Goal: Transaction & Acquisition: Purchase product/service

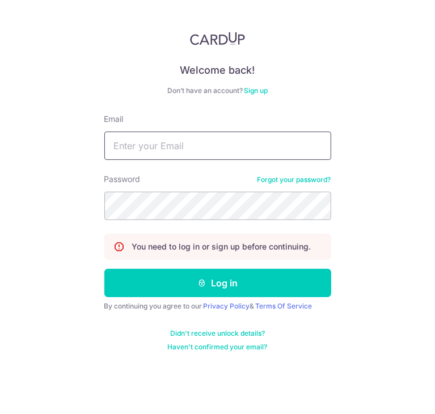
click at [154, 139] on input "Email" at bounding box center [217, 146] width 227 height 28
type input "[EMAIL_ADDRESS][DOMAIN_NAME]"
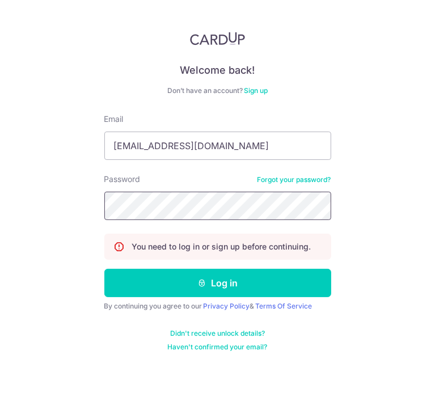
click at [104, 269] on button "Log in" at bounding box center [217, 283] width 227 height 28
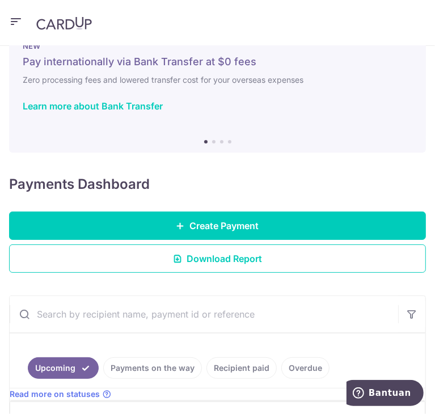
scroll to position [113, 0]
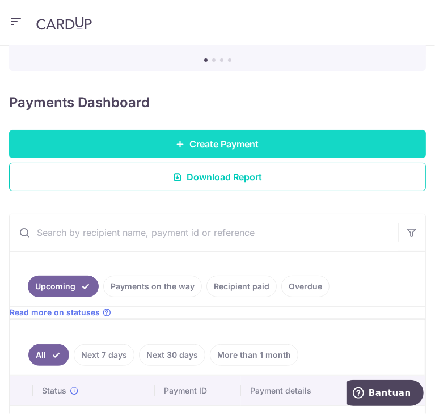
click at [175, 150] on link "Create Payment" at bounding box center [217, 144] width 417 height 28
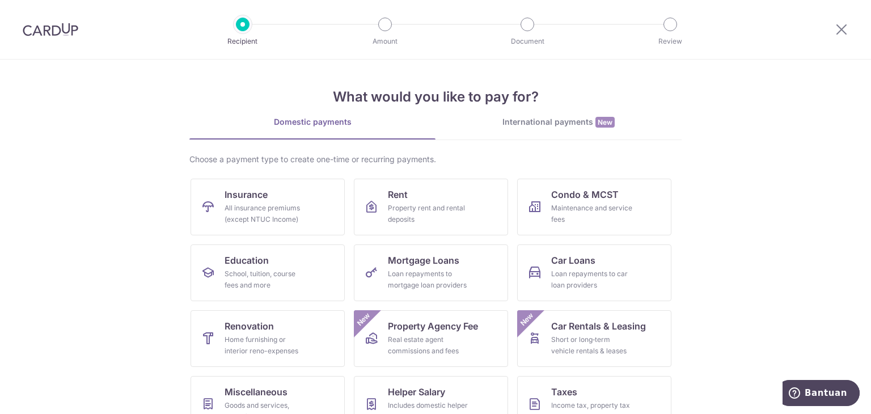
click at [31, 35] on img at bounding box center [51, 30] width 56 height 14
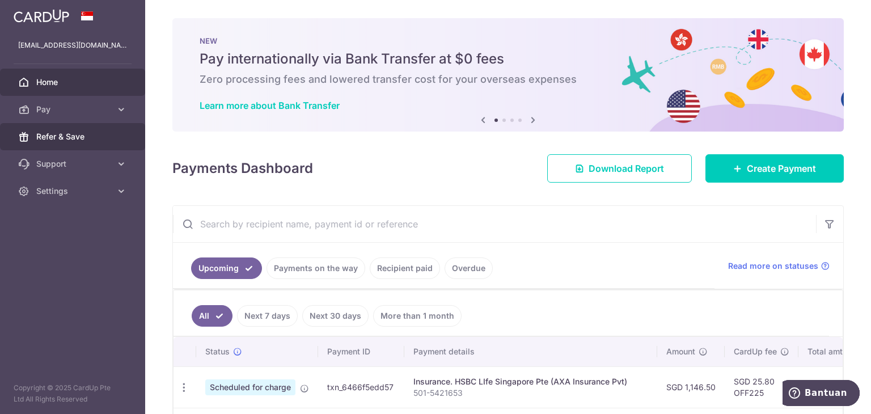
click at [75, 141] on span "Refer & Save" at bounding box center [73, 136] width 75 height 11
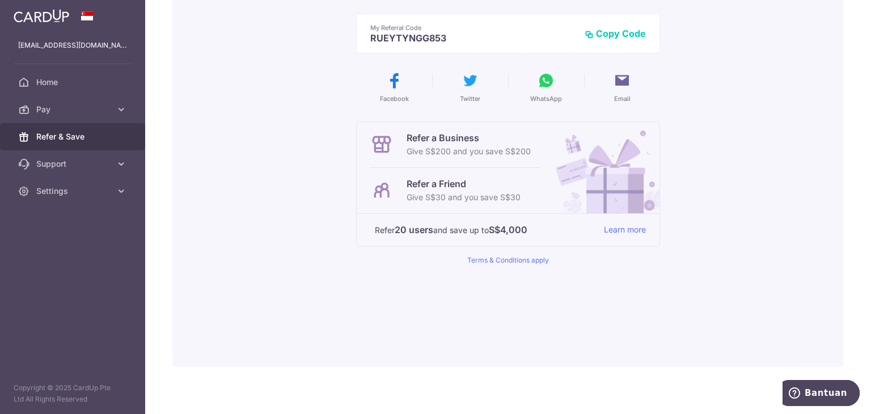
scroll to position [155, 0]
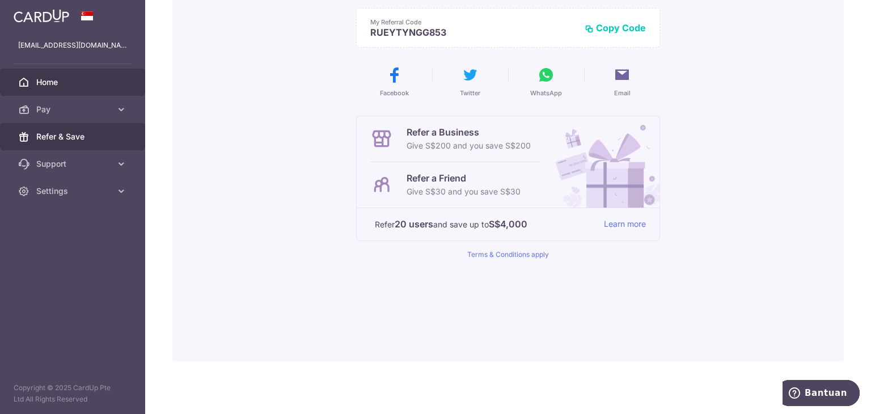
click at [65, 83] on span "Home" at bounding box center [73, 82] width 75 height 11
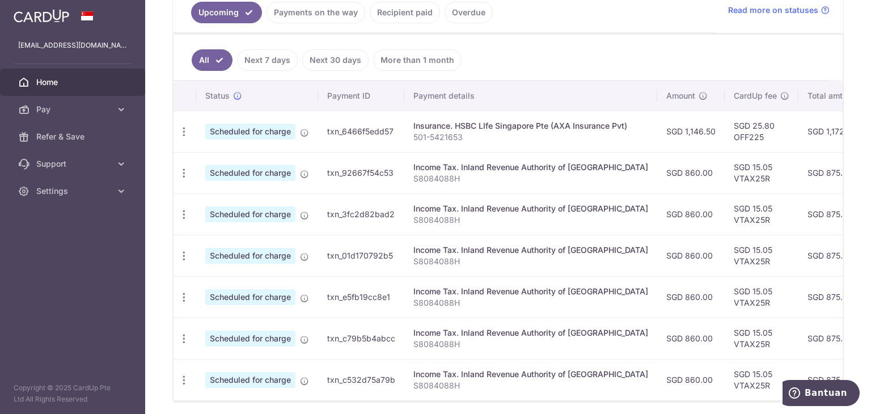
scroll to position [315, 0]
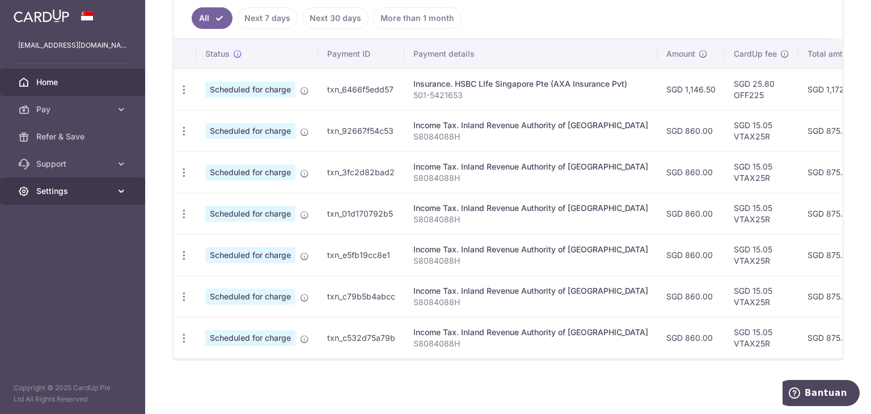
click at [79, 191] on span "Settings" at bounding box center [73, 190] width 75 height 11
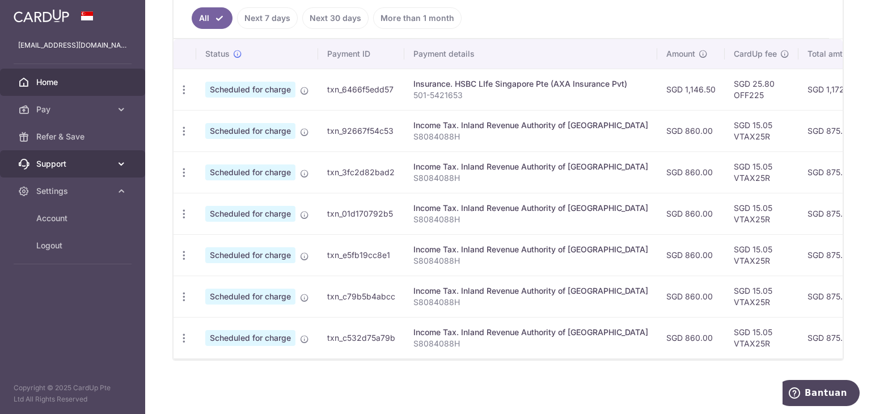
click at [79, 172] on link "Support" at bounding box center [72, 163] width 145 height 27
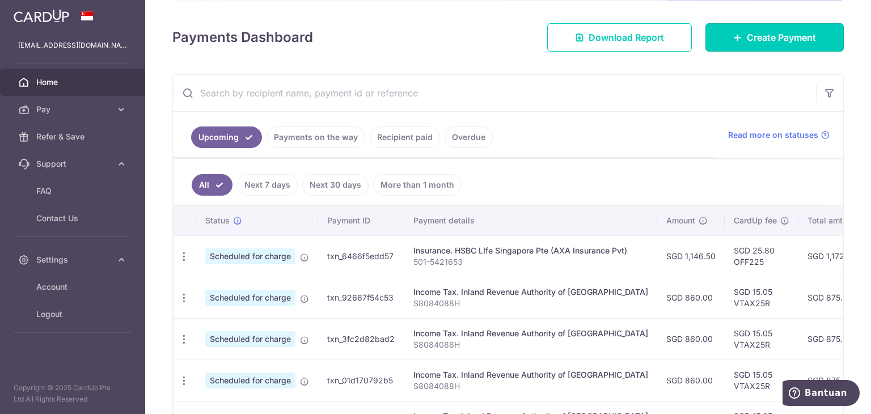
scroll to position [201, 0]
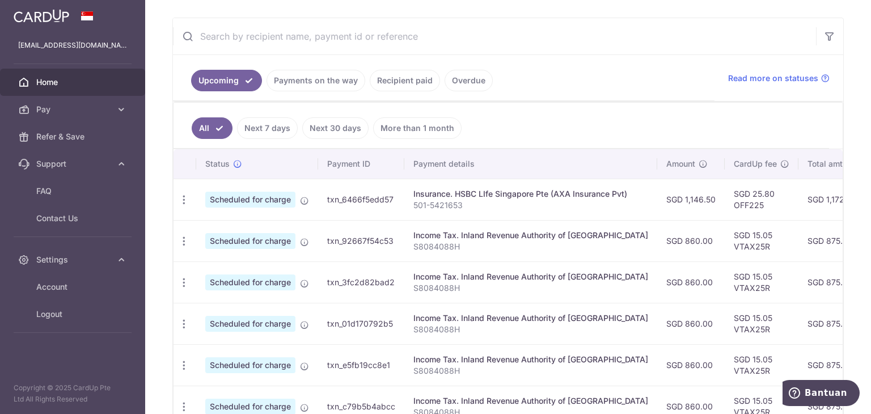
click at [540, 155] on th "Payment details" at bounding box center [530, 163] width 253 height 29
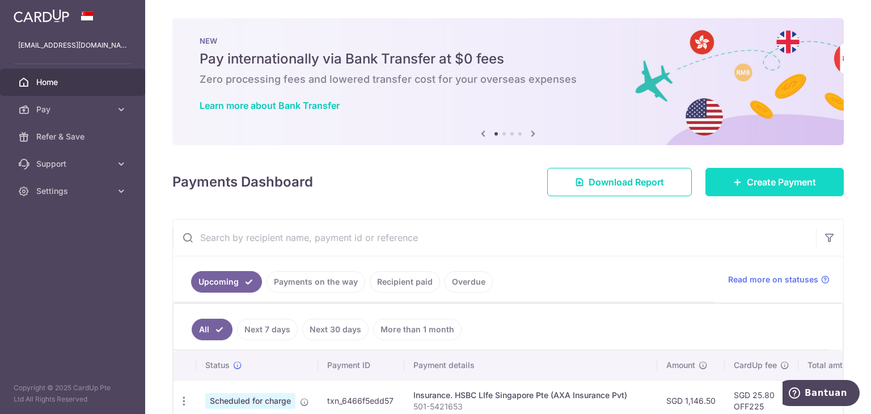
click at [710, 176] on link "Create Payment" at bounding box center [774, 182] width 138 height 28
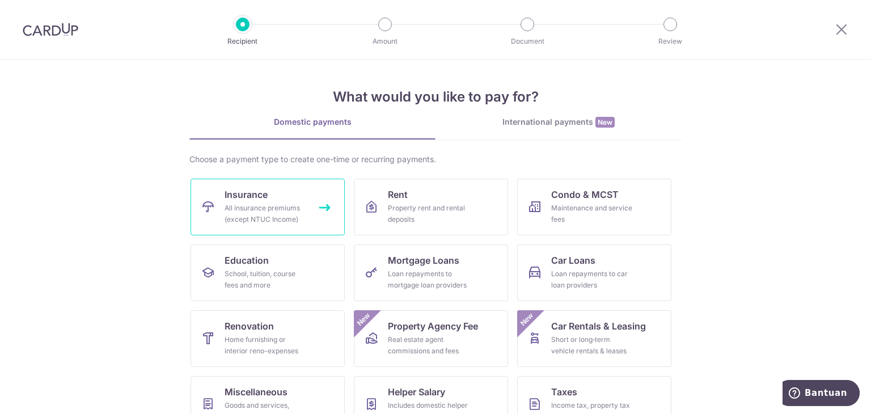
click at [290, 214] on div "All insurance premiums (except NTUC Income)" at bounding box center [266, 213] width 82 height 23
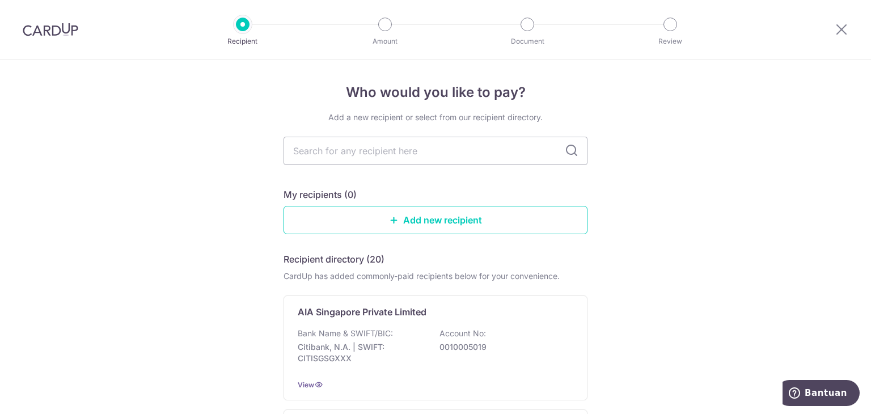
type input "a"
type input "aia"
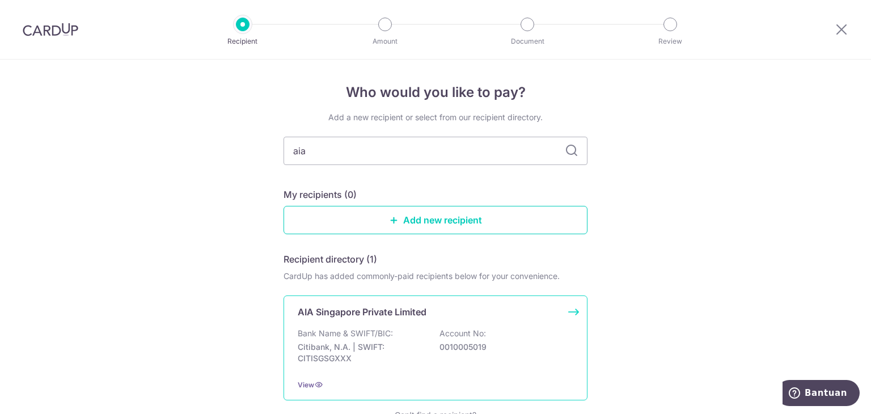
click at [417, 336] on div "Bank Name & SWIFT/BIC: Citibank, N.A. | SWIFT: CITISGSGXXX Account No: 00100050…" at bounding box center [436, 349] width 276 height 42
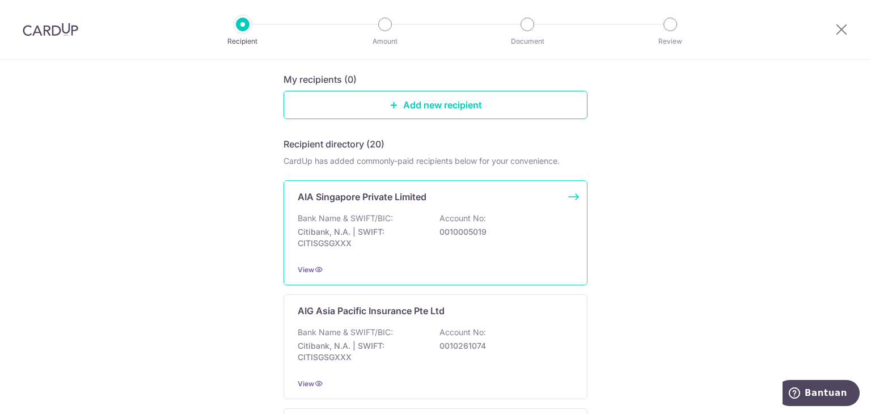
scroll to position [113, 0]
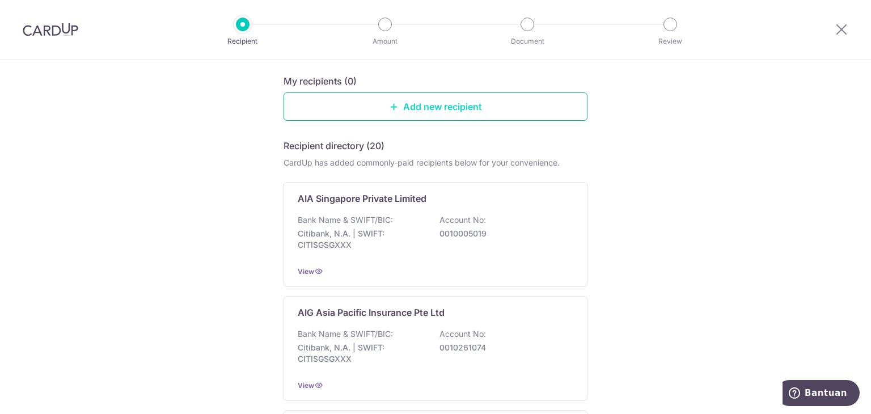
click at [405, 102] on link "Add new recipient" at bounding box center [436, 106] width 304 height 28
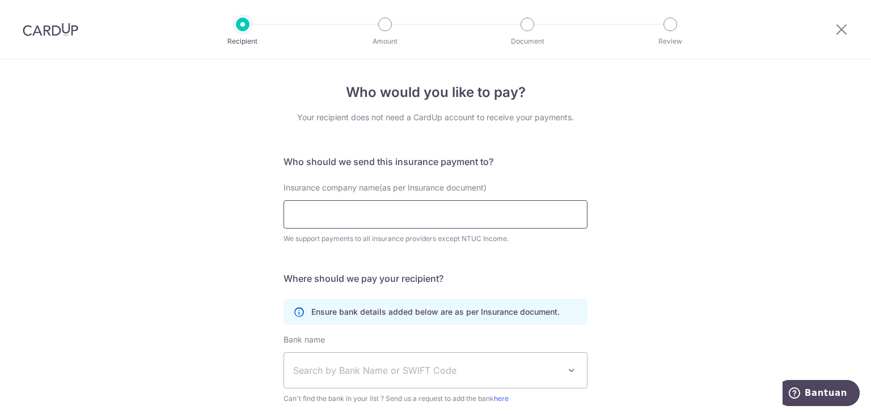
click at [394, 221] on input "Insurance company name(as per Insurance document)" at bounding box center [436, 214] width 304 height 28
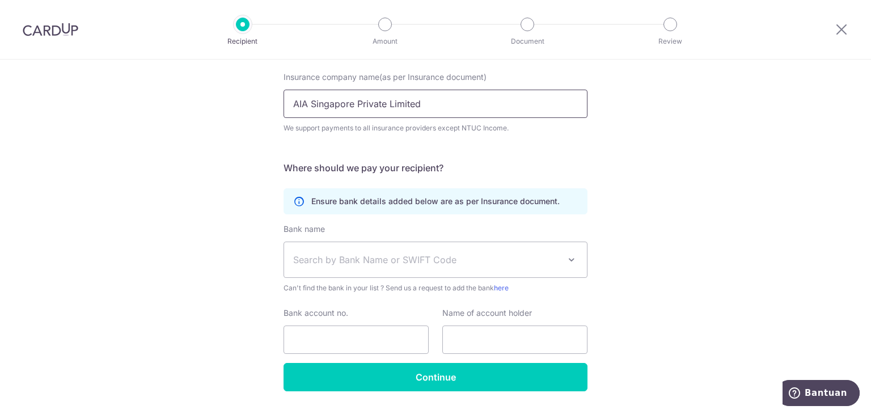
scroll to position [113, 0]
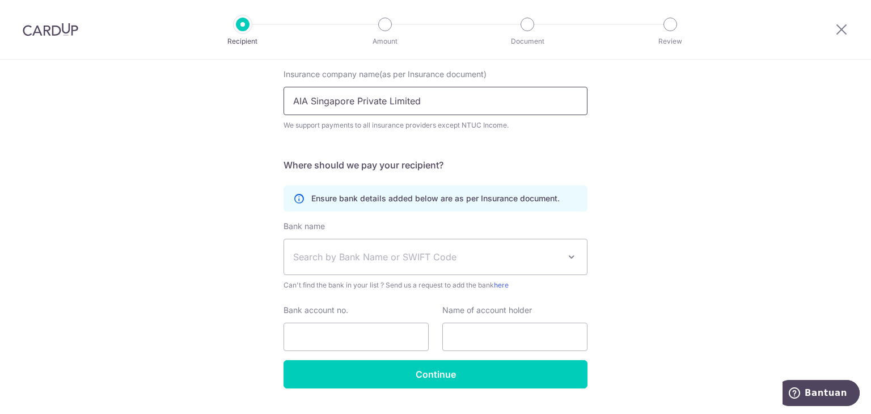
type input "AIA Singapore Private Limited"
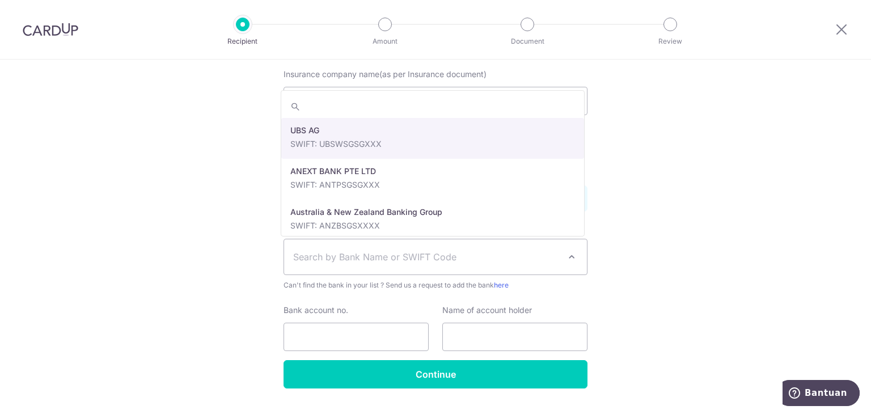
click at [403, 255] on span "Search by Bank Name or SWIFT Code" at bounding box center [426, 257] width 267 height 14
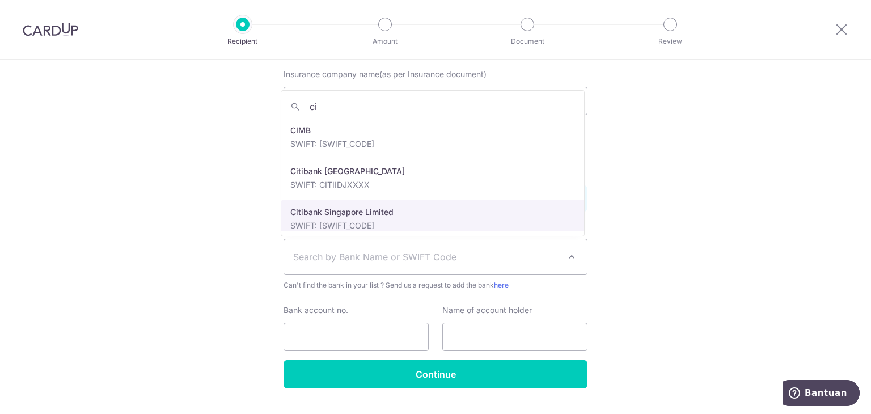
type input "c"
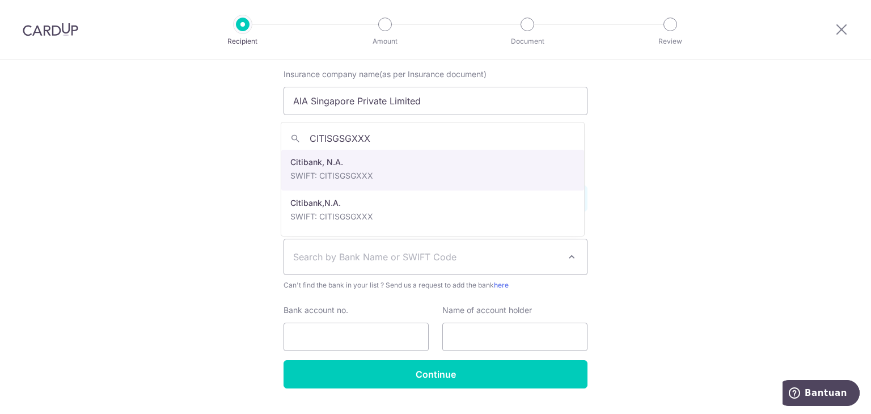
type input "CITISGSGXXX"
select select "20"
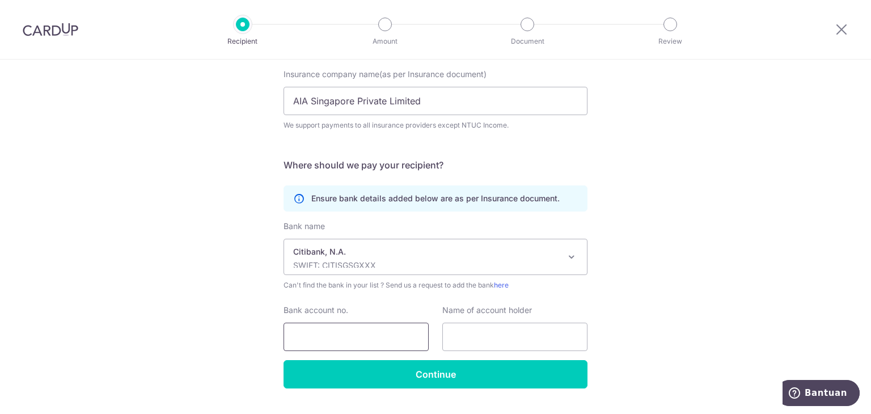
click at [378, 339] on input "Bank account no." at bounding box center [356, 337] width 145 height 28
click at [355, 328] on input "Bank account no." at bounding box center [356, 337] width 145 height 28
type input "0010005086"
click at [489, 339] on input "text" at bounding box center [514, 337] width 145 height 28
type input "c"
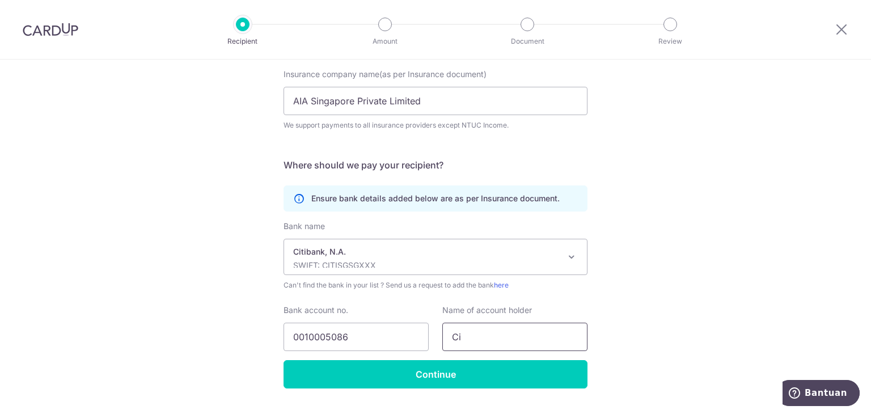
type input "C"
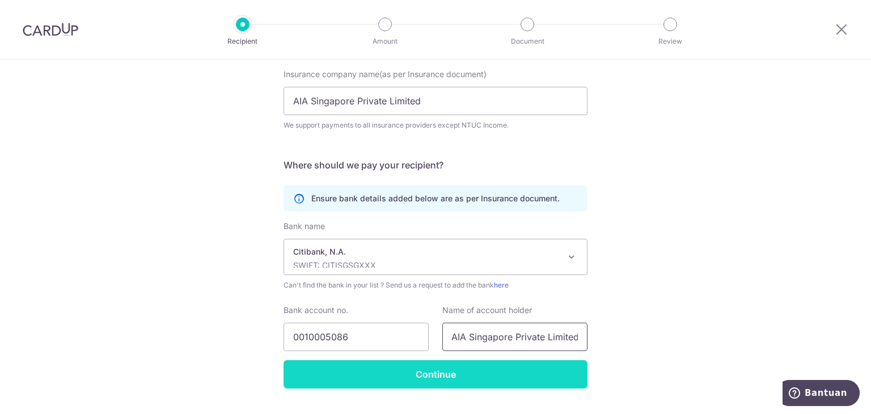
type input "AIA Singapore Private Limited"
click at [433, 383] on input "Continue" at bounding box center [436, 374] width 304 height 28
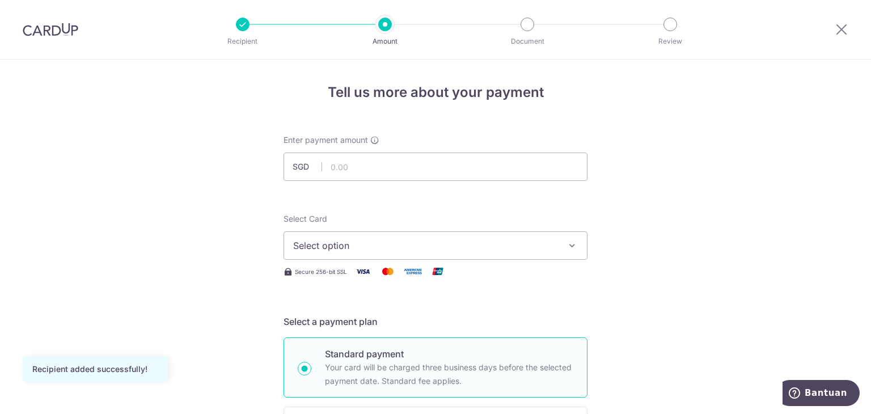
click at [306, 165] on span "SGD" at bounding box center [307, 166] width 29 height 11
click at [298, 170] on span "SGD" at bounding box center [307, 166] width 29 height 11
click at [306, 166] on span "SGD" at bounding box center [307, 166] width 29 height 11
click at [301, 171] on span "SGD" at bounding box center [307, 166] width 29 height 11
click at [301, 165] on span "SGD" at bounding box center [307, 166] width 29 height 11
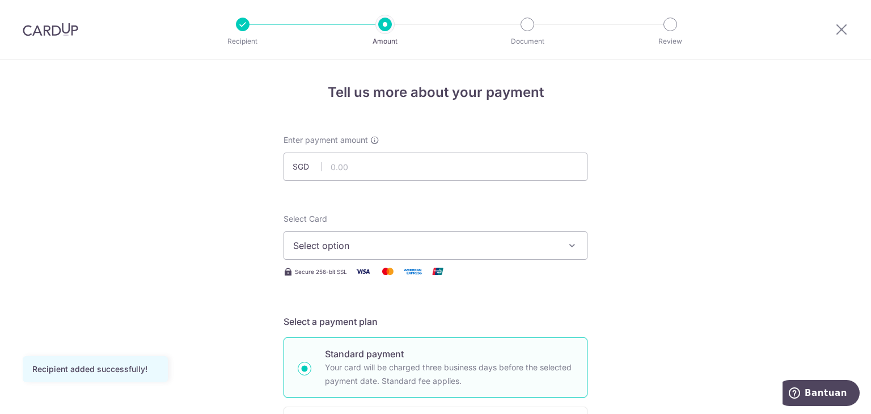
click at [303, 166] on span "SGD" at bounding box center [307, 166] width 29 height 11
click at [295, 166] on span "SGD" at bounding box center [307, 166] width 29 height 11
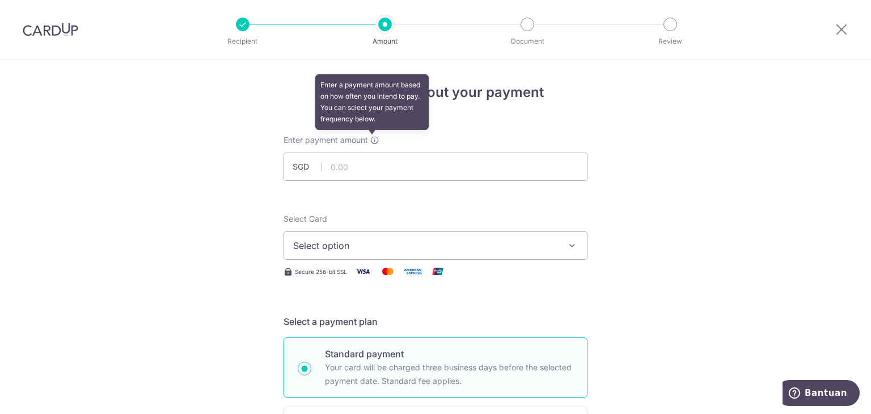
click at [372, 143] on icon at bounding box center [374, 140] width 9 height 9
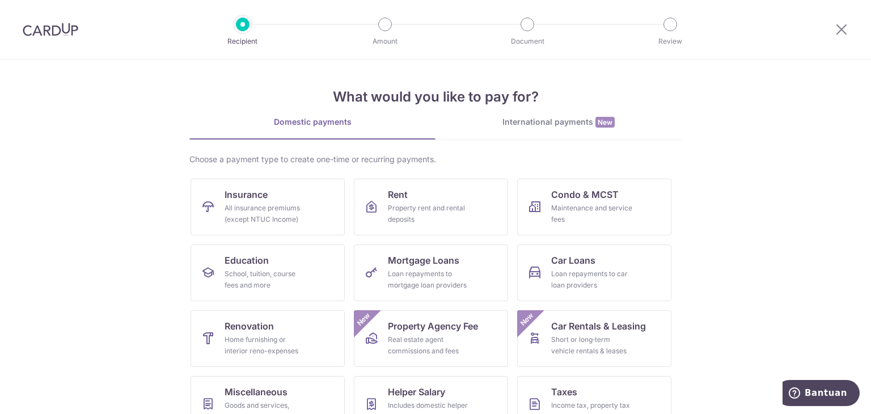
click at [523, 130] on link "International payments New" at bounding box center [559, 127] width 246 height 23
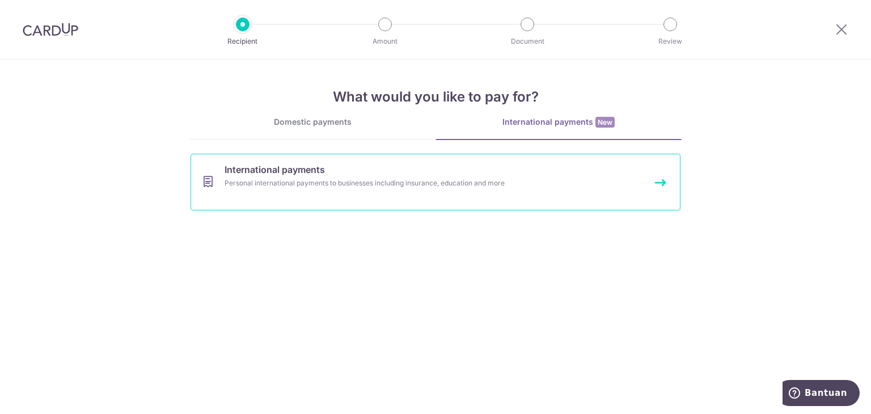
click at [290, 179] on div "Personal international payments to businesses including insurance, education an…" at bounding box center [421, 182] width 392 height 11
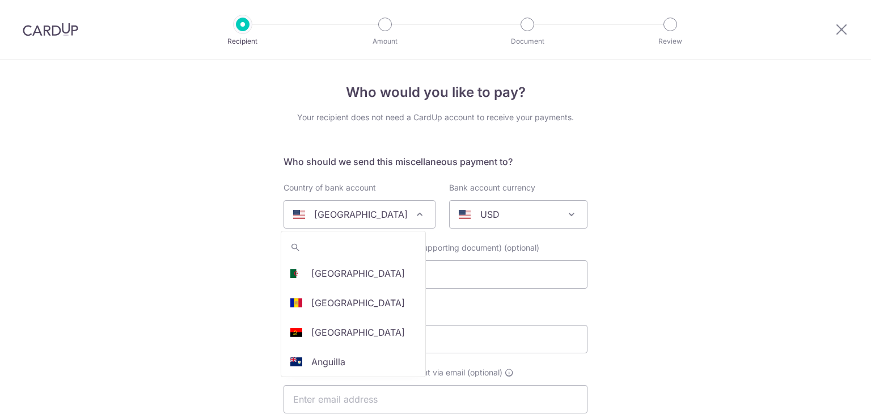
select select
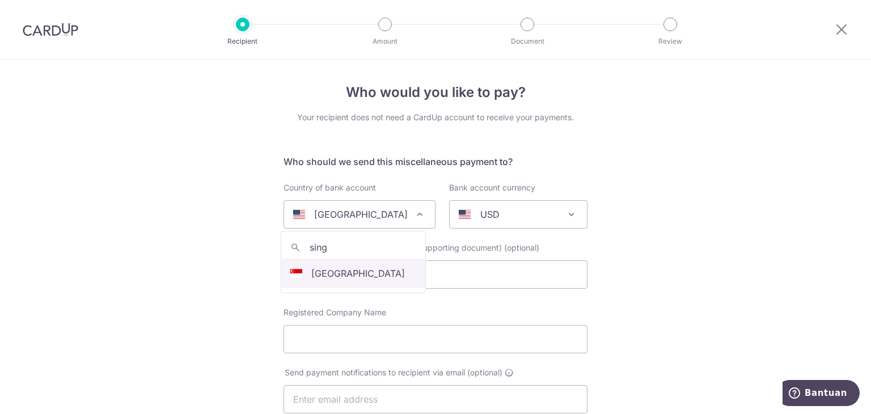
type input "sing"
drag, startPoint x: 319, startPoint y: 270, endPoint x: 353, endPoint y: 232, distance: 51.0
select select "199"
select select "[GEOGRAPHIC_DATA]"
select select
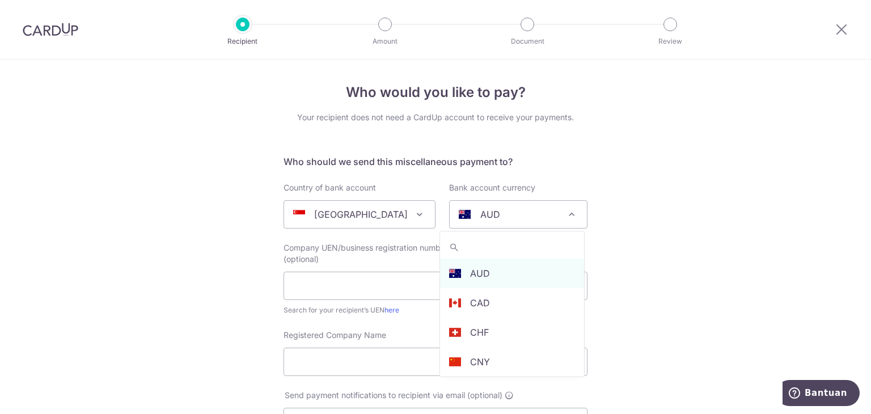
click at [497, 209] on div "AUD" at bounding box center [509, 215] width 101 height 14
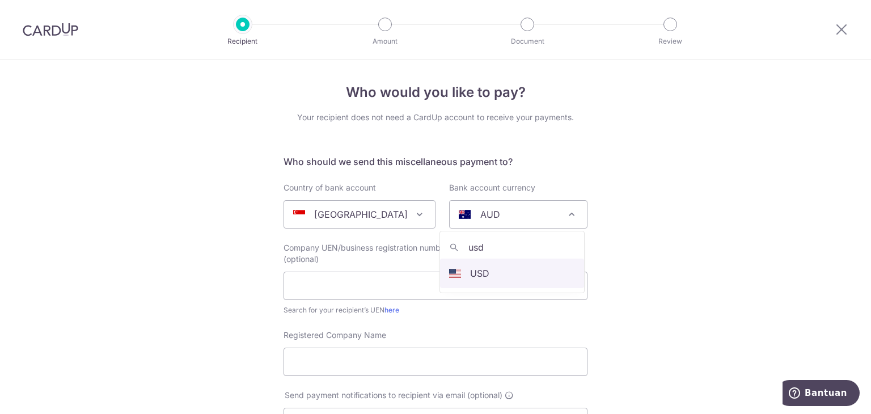
type input "usd"
click at [320, 286] on input "text" at bounding box center [436, 286] width 304 height 28
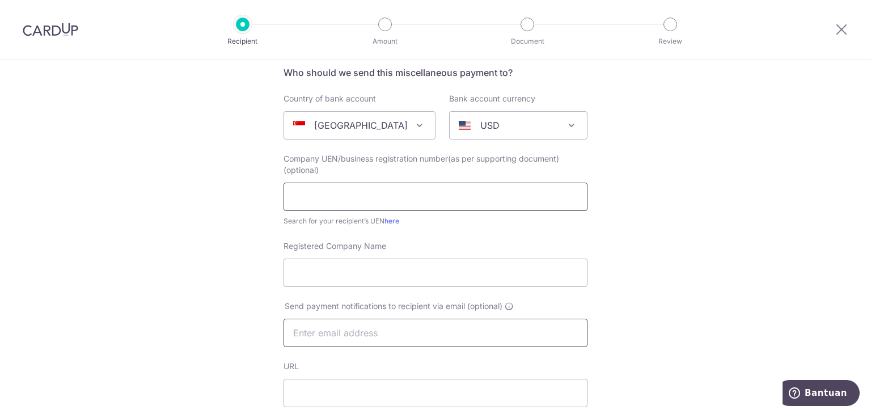
scroll to position [113, 0]
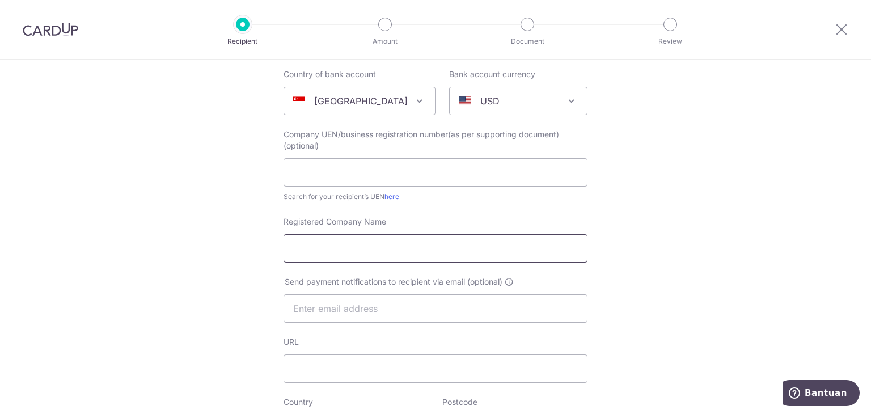
click at [340, 244] on input "Registered Company Name" at bounding box center [436, 248] width 304 height 28
type input "AIA Singapore Private Limited"
click at [361, 318] on input "text" at bounding box center [436, 308] width 304 height 28
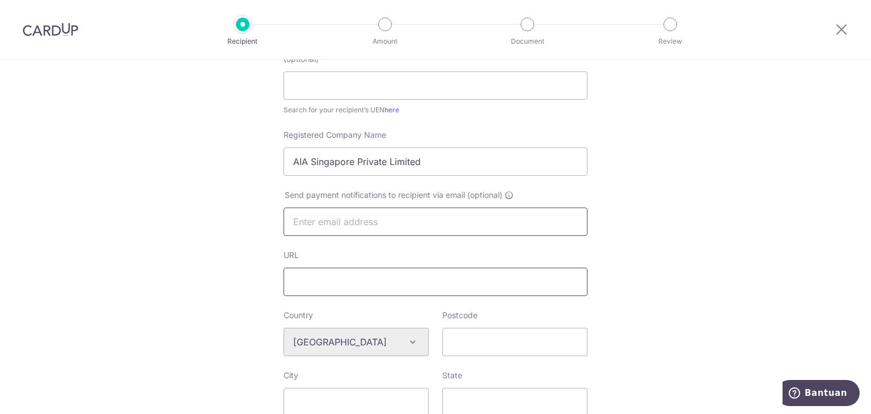
scroll to position [227, 0]
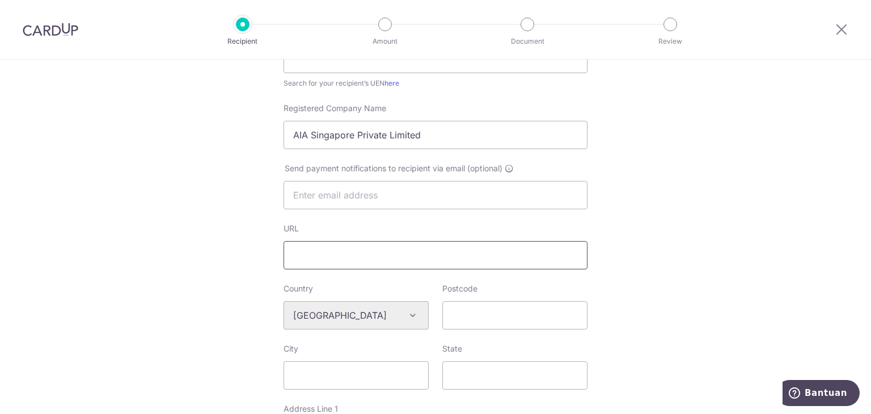
click at [333, 248] on input "URL" at bounding box center [436, 255] width 304 height 28
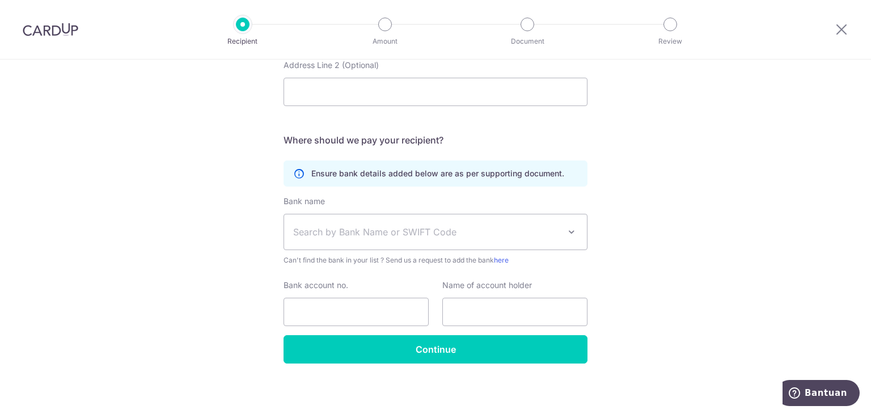
scroll to position [633, 0]
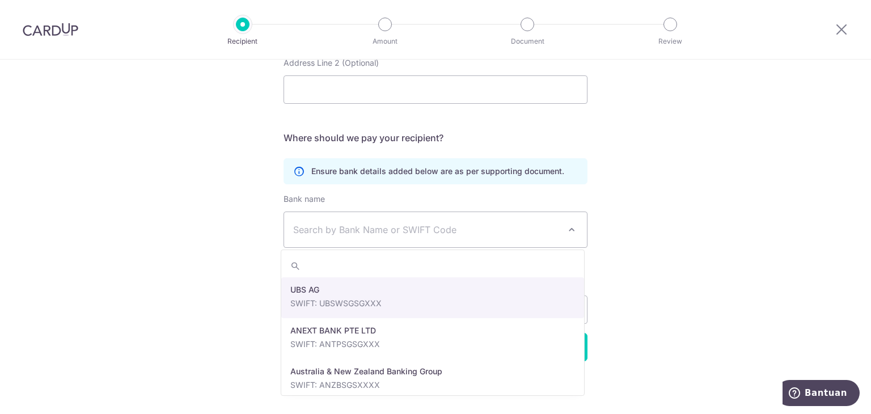
click at [339, 236] on span "Search by Bank Name or SWIFT Code" at bounding box center [435, 229] width 303 height 35
type input "cit"
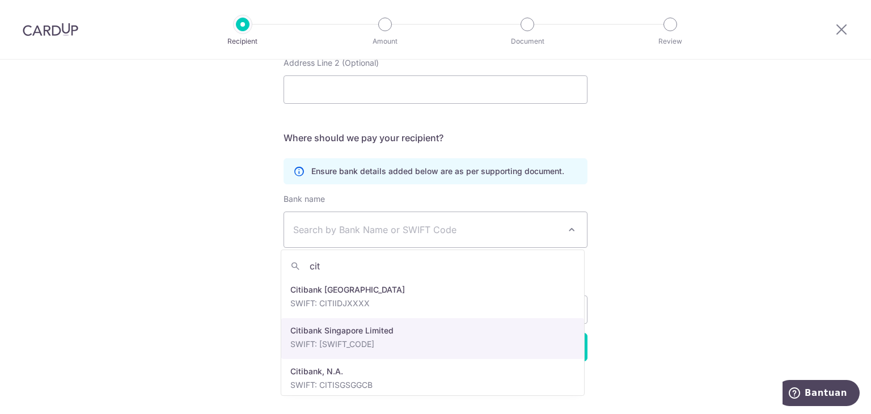
select select "27"
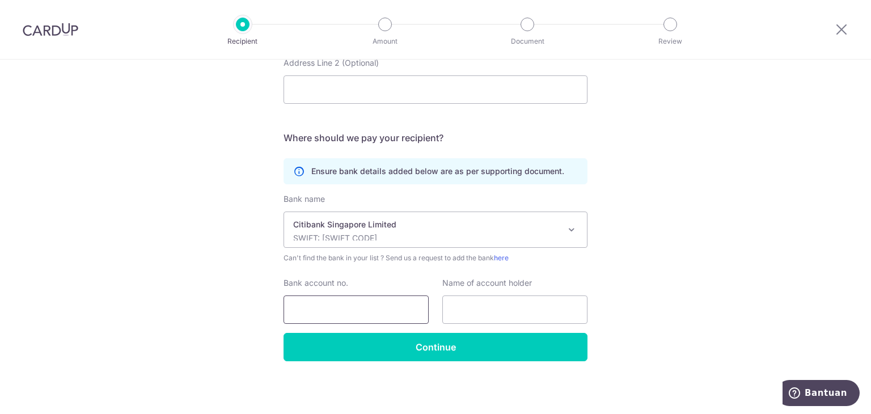
click at [332, 299] on input "Bank account no." at bounding box center [356, 309] width 145 height 28
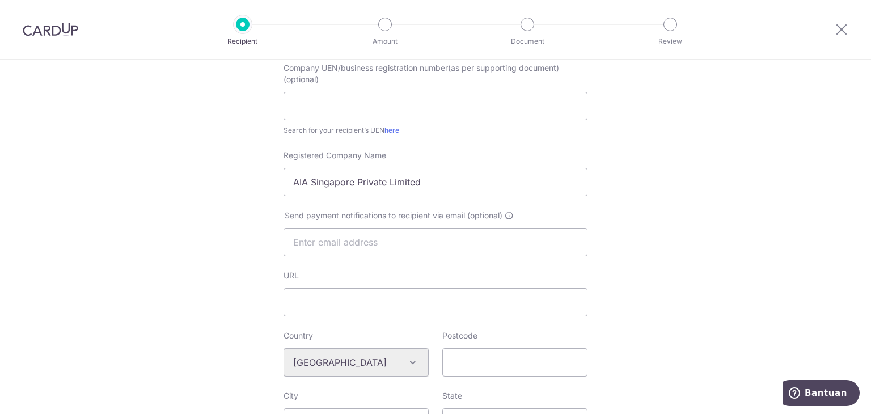
scroll to position [179, 0]
click at [322, 239] on input "text" at bounding box center [436, 243] width 304 height 28
click at [362, 320] on div "URL Telephone" at bounding box center [436, 300] width 318 height 60
click at [363, 304] on input "URL" at bounding box center [436, 303] width 304 height 28
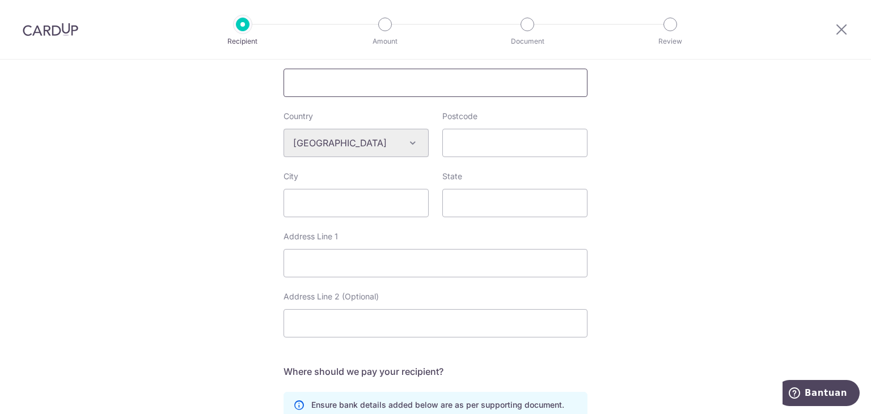
scroll to position [406, 0]
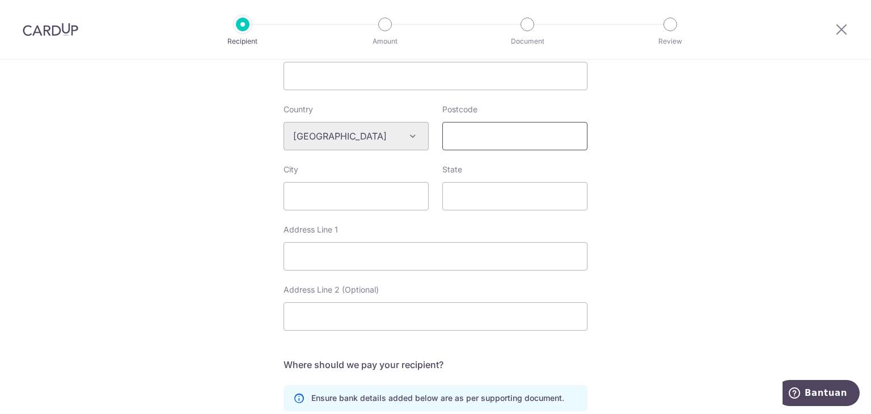
click at [474, 143] on input "Postcode" at bounding box center [514, 136] width 145 height 28
type input "018960"
click at [293, 195] on input "City" at bounding box center [356, 196] width 145 height 28
type input "[GEOGRAPHIC_DATA]"
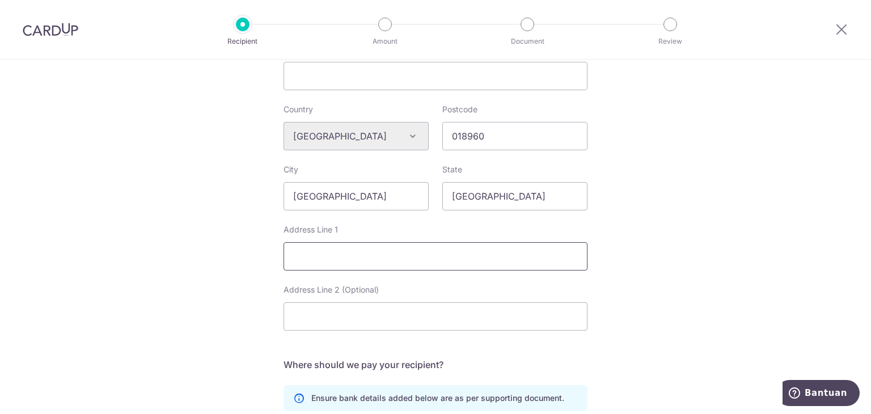
click at [327, 246] on input "Address Line 1" at bounding box center [436, 256] width 304 height 28
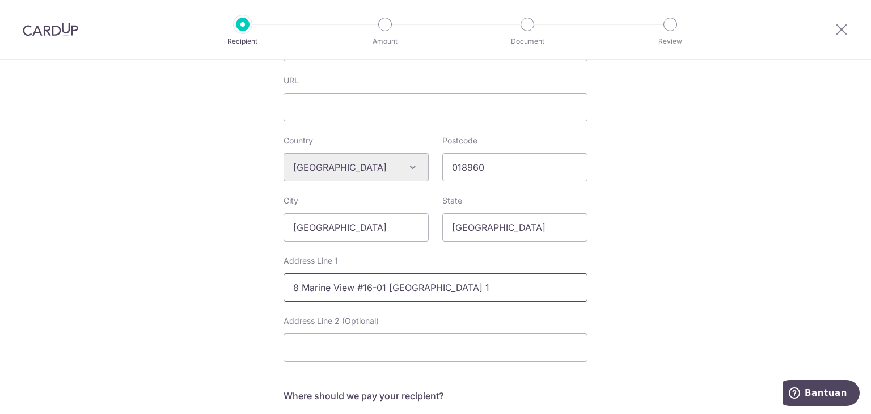
scroll to position [349, 0]
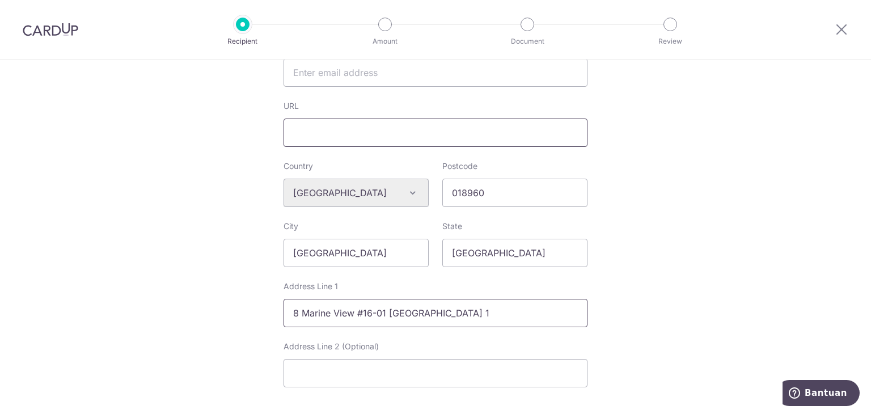
type input "8 Marine View #16-01 Asia Square Tower 1"
click at [328, 133] on input "URL" at bounding box center [436, 133] width 304 height 28
drag, startPoint x: 300, startPoint y: 102, endPoint x: 274, endPoint y: 107, distance: 26.0
click at [277, 107] on div "URL" at bounding box center [436, 123] width 318 height 46
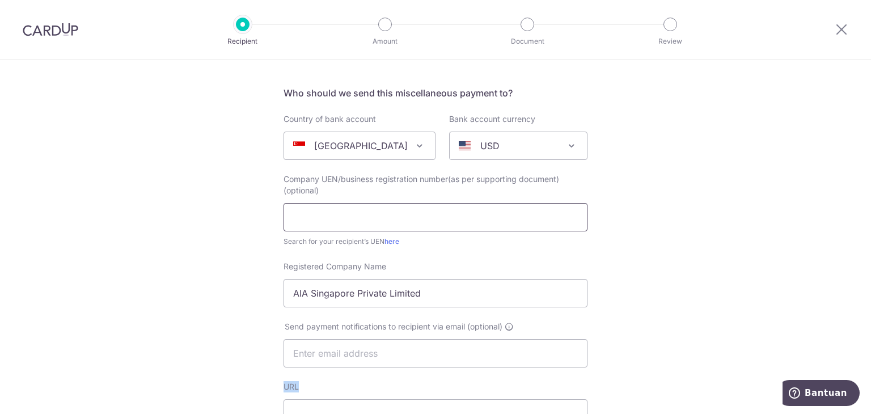
scroll to position [9, 0]
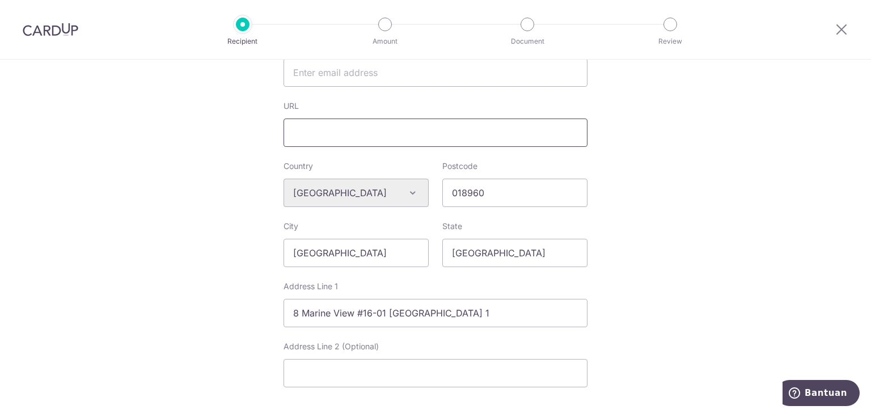
click at [331, 132] on input "URL" at bounding box center [436, 133] width 304 height 28
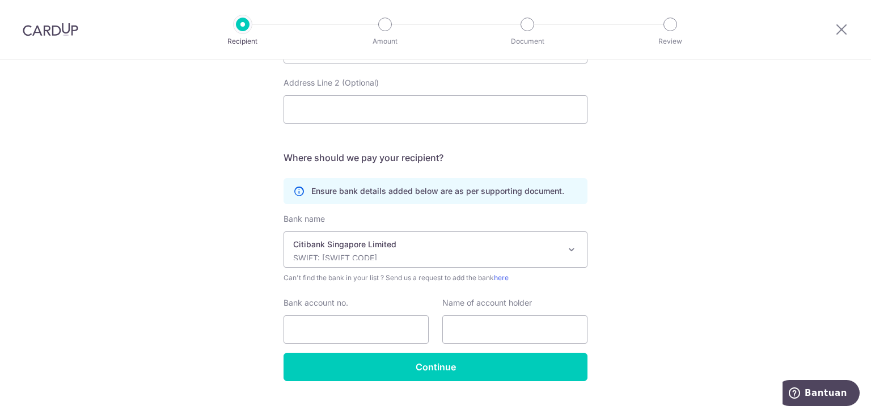
scroll to position [633, 0]
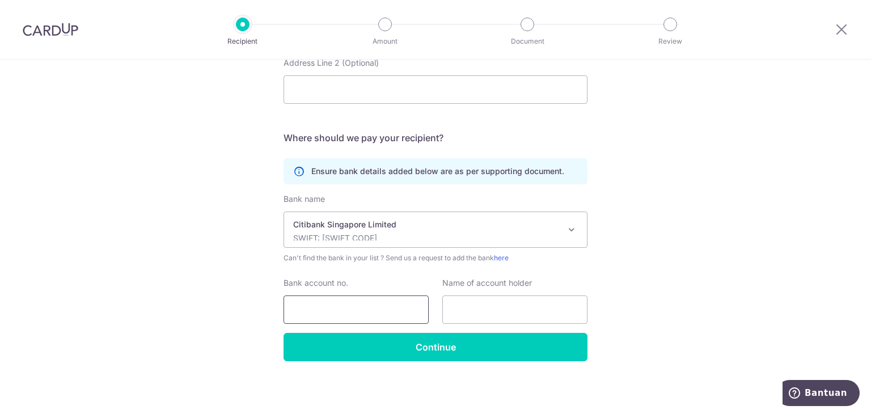
click at [354, 307] on input "Bank account no." at bounding box center [356, 309] width 145 height 28
type input "0010005086"
click at [464, 302] on input "text" at bounding box center [514, 309] width 145 height 28
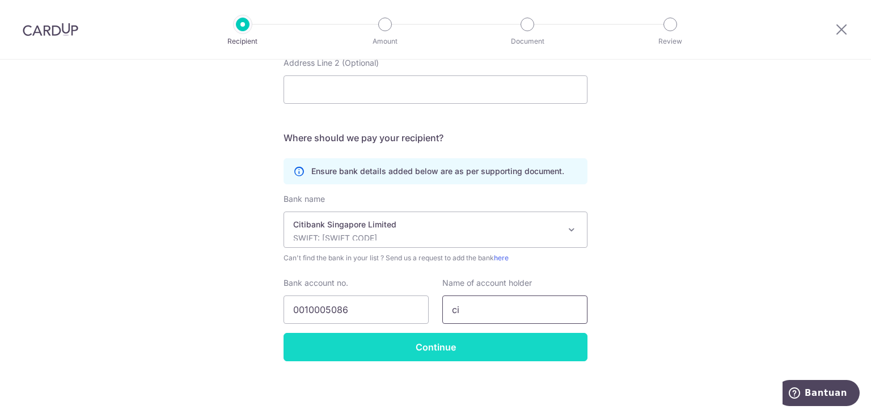
type input "c"
type input "C"
type input "AIA Singapore Private Limited"
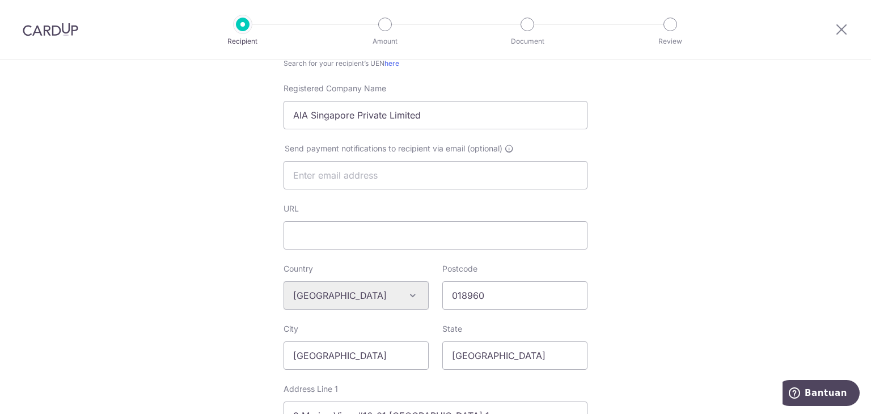
scroll to position [284, 0]
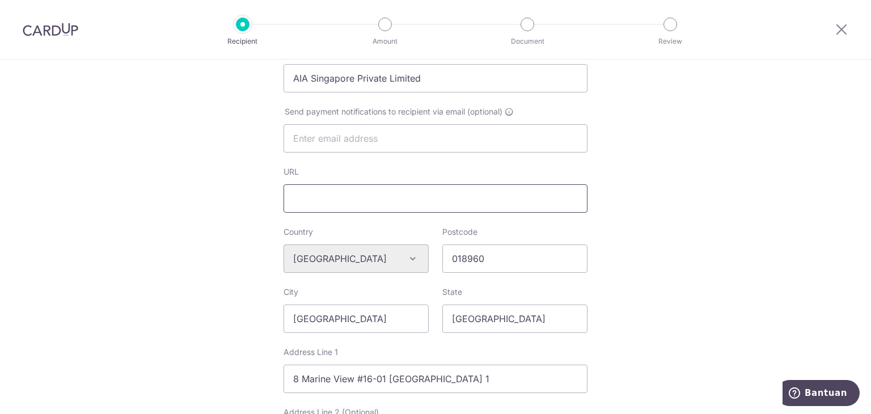
click at [391, 207] on input "URL" at bounding box center [436, 198] width 304 height 28
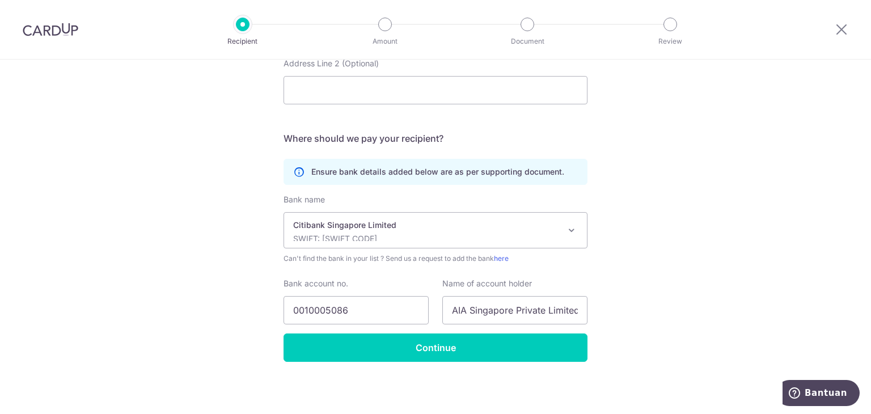
scroll to position [633, 0]
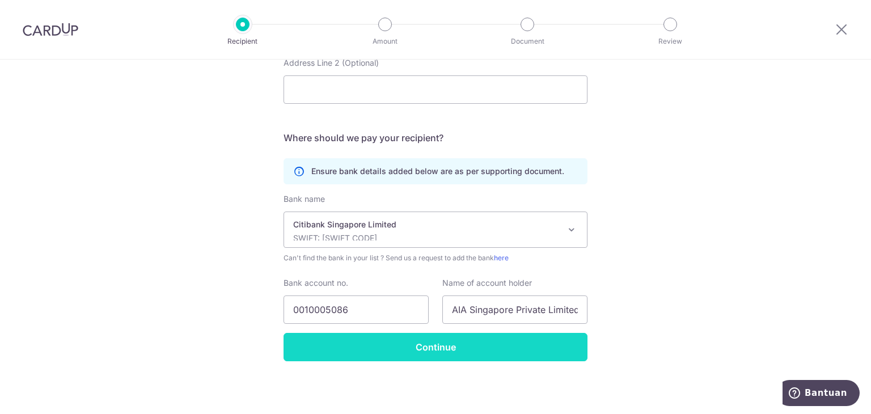
click at [429, 349] on input "Continue" at bounding box center [436, 347] width 304 height 28
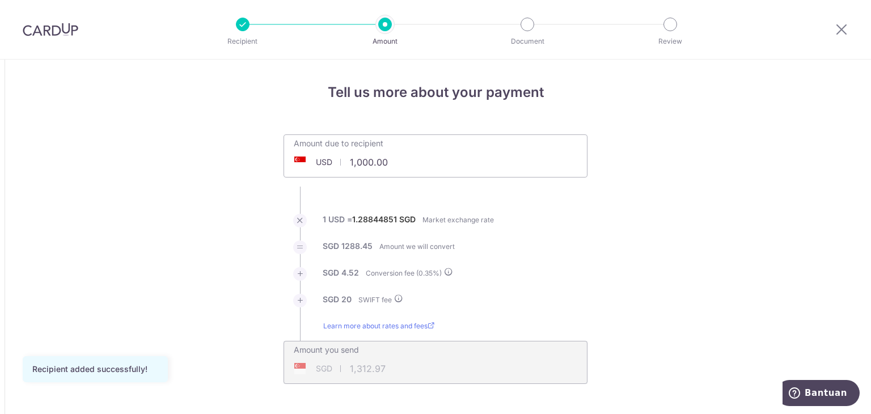
drag, startPoint x: 382, startPoint y: 159, endPoint x: 335, endPoint y: 170, distance: 48.3
click at [335, 170] on input "1,000.00" at bounding box center [371, 162] width 175 height 26
type input "186.50"
type input "261.14"
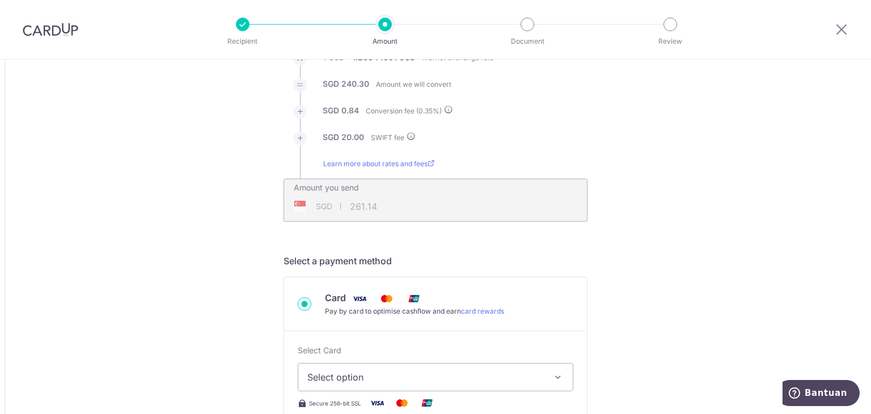
scroll to position [284, 0]
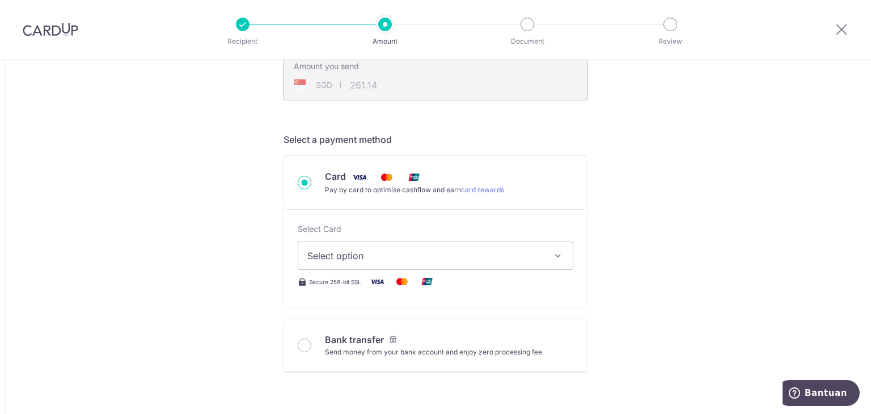
click at [318, 257] on span "Select option" at bounding box center [425, 256] width 236 height 14
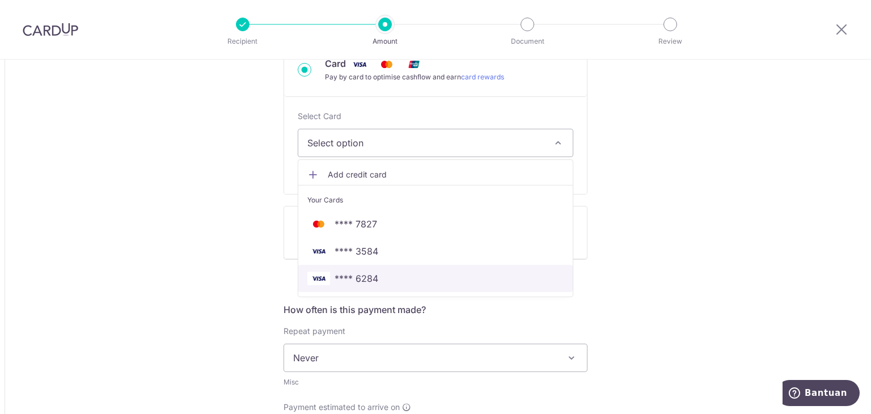
scroll to position [397, 0]
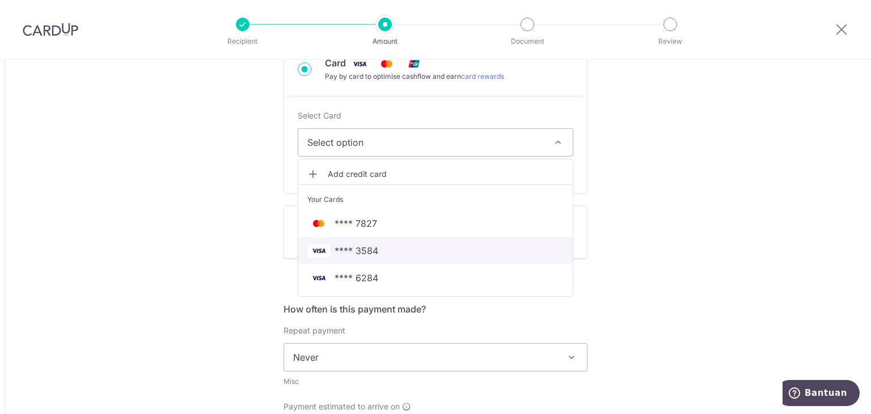
click at [383, 250] on span "**** 3584" at bounding box center [435, 251] width 256 height 14
type input "186.50"
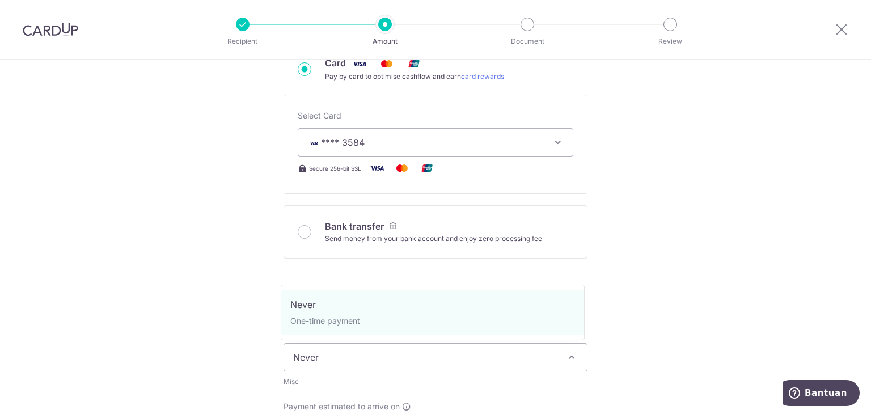
click at [416, 360] on span "Never" at bounding box center [435, 357] width 303 height 27
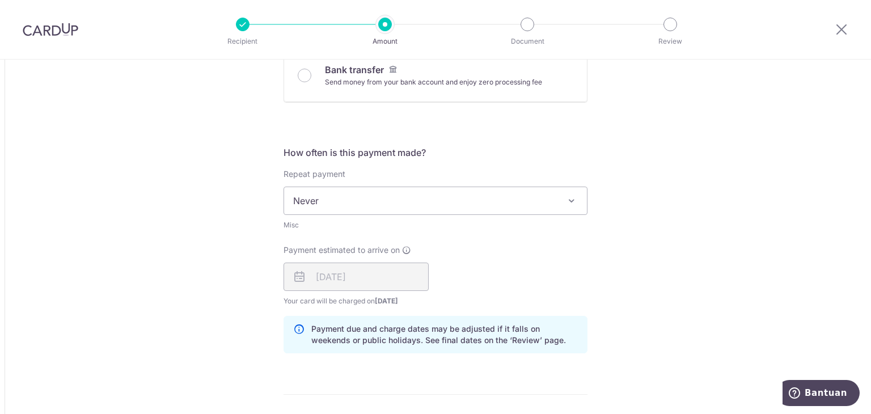
scroll to position [567, 0]
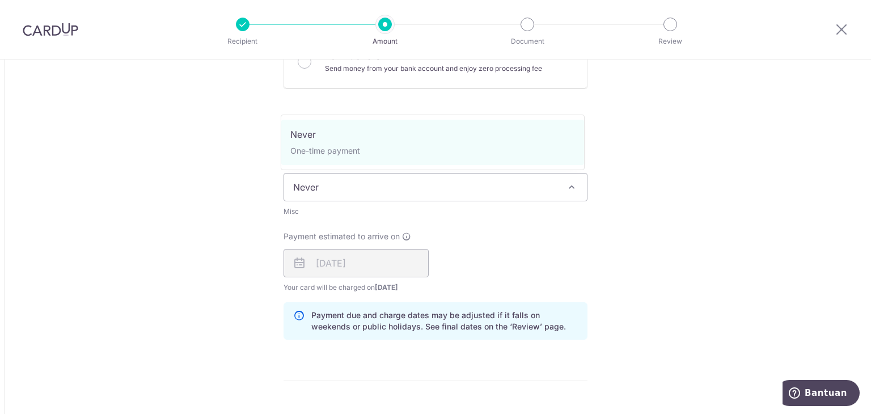
click at [361, 181] on span "Never" at bounding box center [435, 187] width 303 height 27
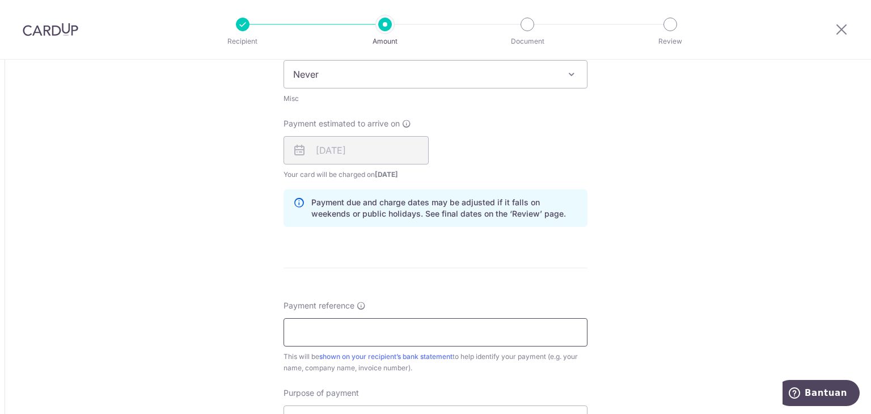
scroll to position [680, 0]
click at [363, 280] on form "Amount due to recipient USD 186.50 186.5 1 USD = 1.28844851 SGD Market exchange…" at bounding box center [436, 72] width 304 height 1237
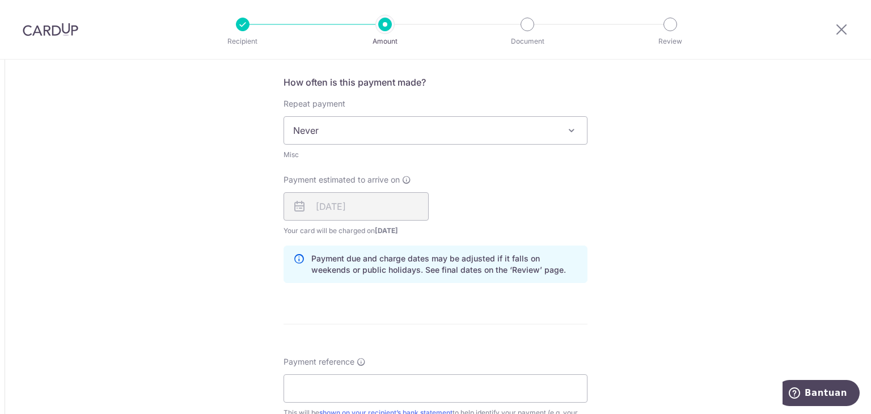
scroll to position [624, 0]
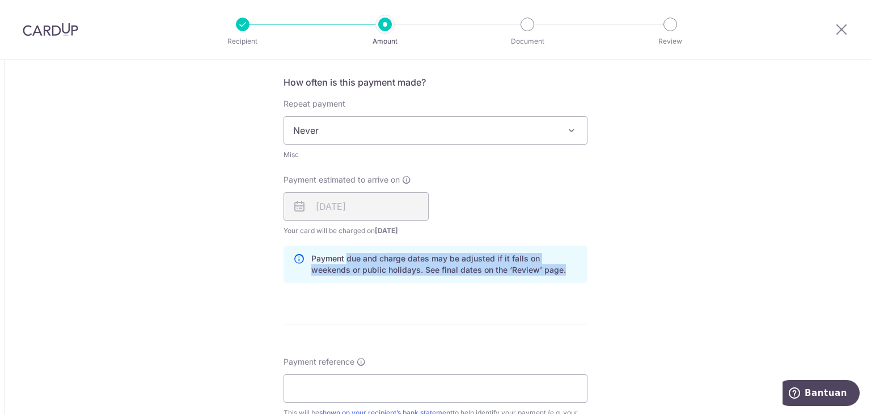
drag, startPoint x: 344, startPoint y: 262, endPoint x: 543, endPoint y: 265, distance: 199.6
click at [543, 265] on p "Payment due and charge dates may be adjusted if it falls on weekends or public …" at bounding box center [444, 264] width 267 height 23
click at [477, 283] on div "How often is this payment made? Repeat payment Never Never Misc To set up month…" at bounding box center [436, 183] width 304 height 217
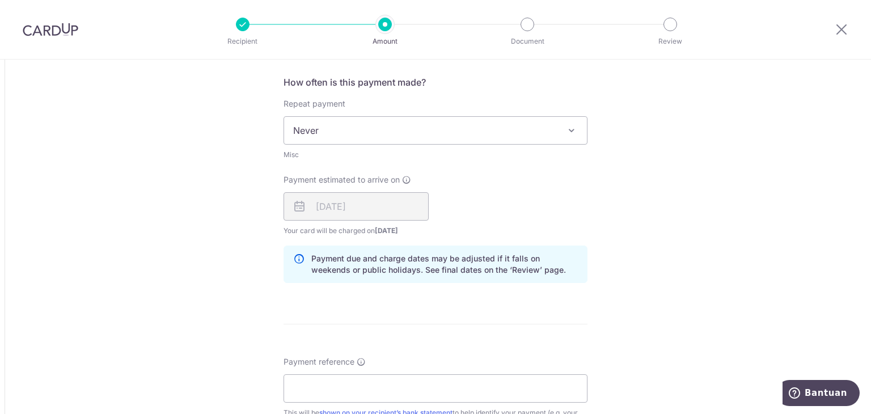
click at [358, 210] on div "[DATE]" at bounding box center [356, 206] width 145 height 28
drag, startPoint x: 415, startPoint y: 233, endPoint x: 367, endPoint y: 223, distance: 48.6
click at [367, 225] on span "Your card will be charged on [DATE] for the first payment" at bounding box center [356, 230] width 145 height 11
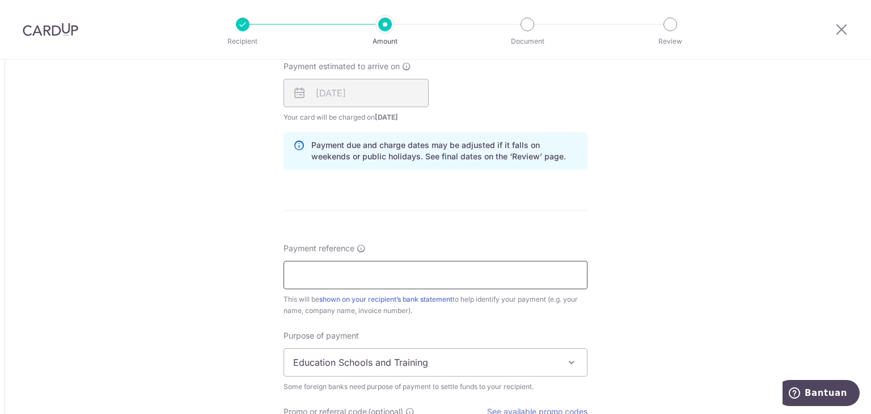
click at [383, 278] on input "Payment reference" at bounding box center [436, 275] width 304 height 28
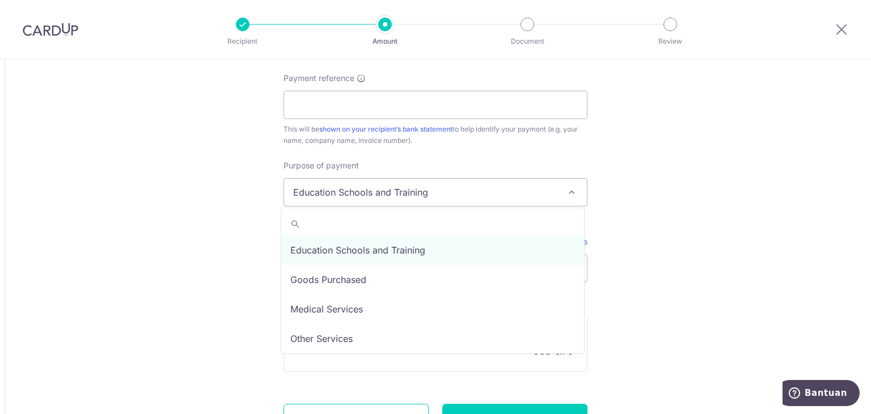
click at [333, 184] on span "Education Schools and Training" at bounding box center [435, 192] width 303 height 27
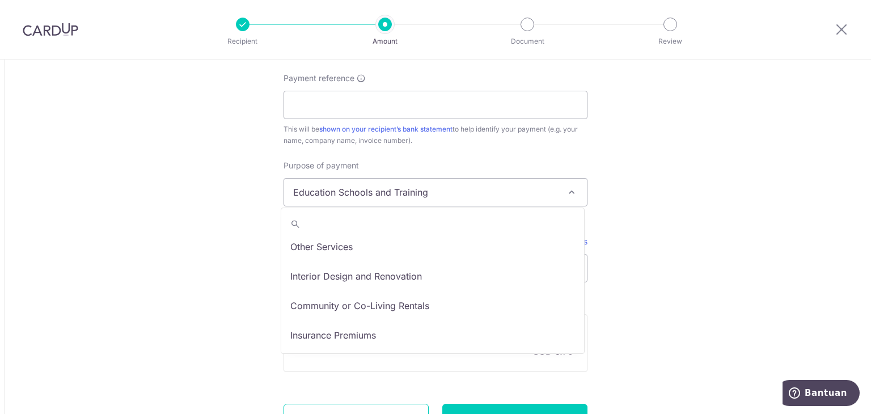
scroll to position [93, 0]
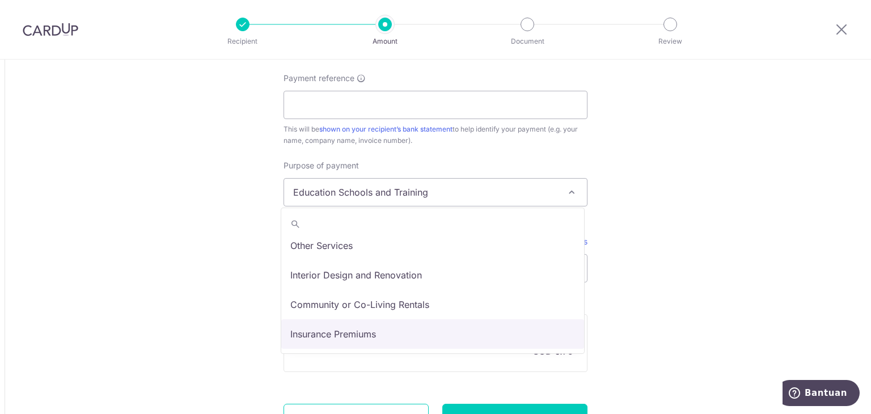
select select "Insurance Premiums"
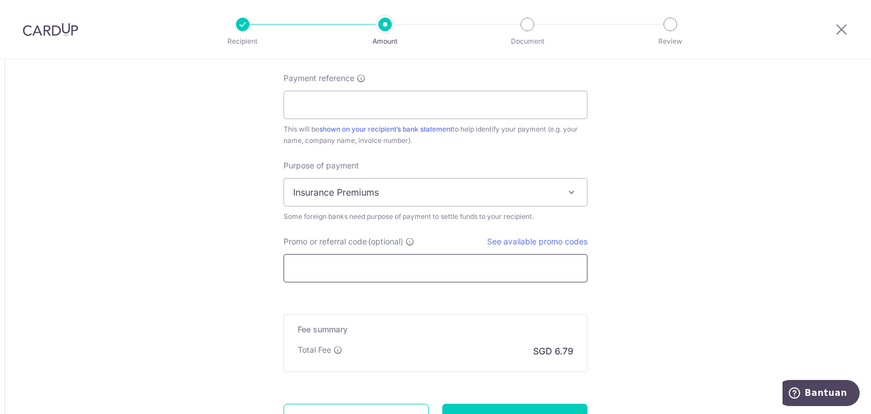
click at [329, 261] on input "Promo or referral code (optional)" at bounding box center [436, 268] width 304 height 28
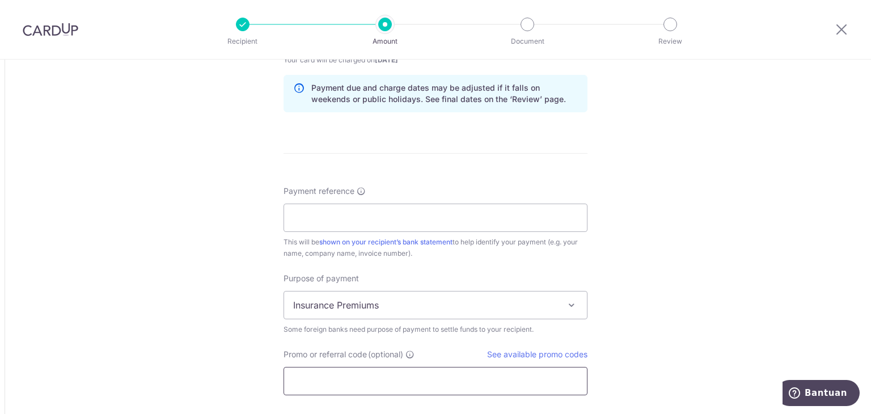
scroll to position [794, 0]
click at [538, 355] on link "See available promo codes" at bounding box center [537, 355] width 100 height 10
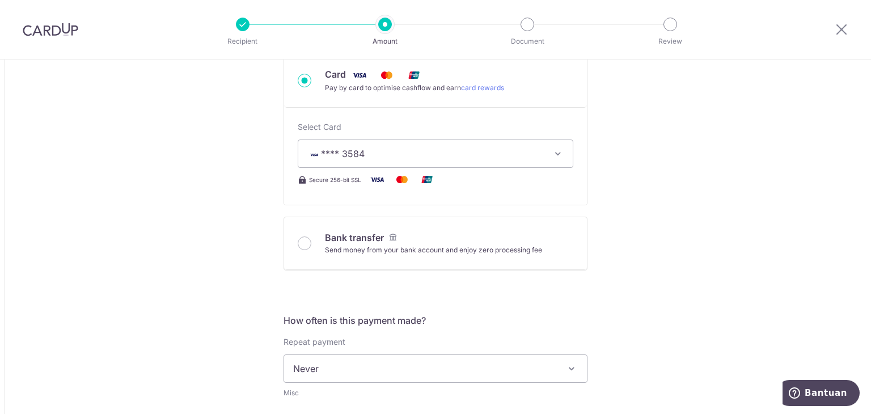
scroll to position [567, 0]
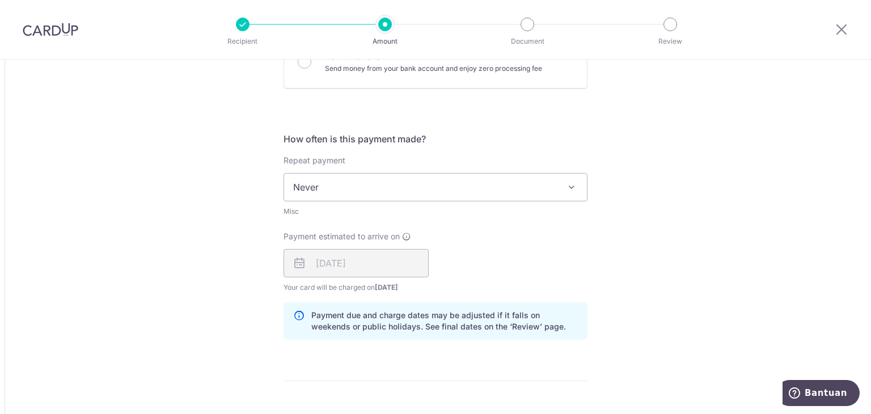
click at [543, 259] on div "Payment estimated to arrive on [DATE] Your card will be charged on [DATE] for t…" at bounding box center [436, 262] width 318 height 62
